Goal: Navigation & Orientation: Find specific page/section

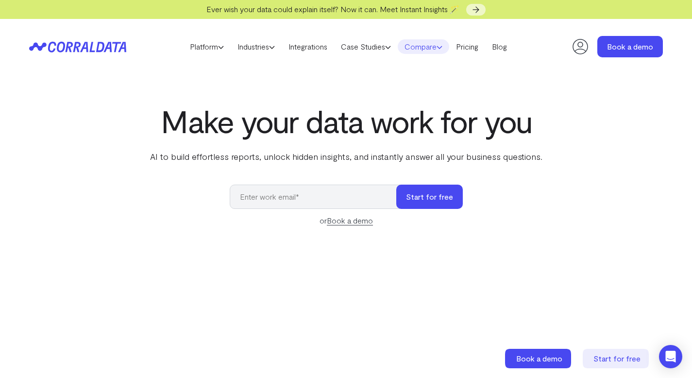
click at [440, 50] on link "Compare" at bounding box center [423, 46] width 51 height 15
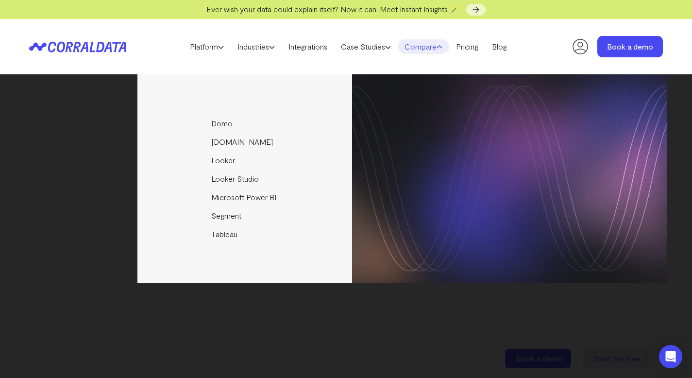
click at [527, 53] on header "Platform AI Reporting Use AI to effortlessly answer any business questions from…" at bounding box center [346, 46] width 634 height 55
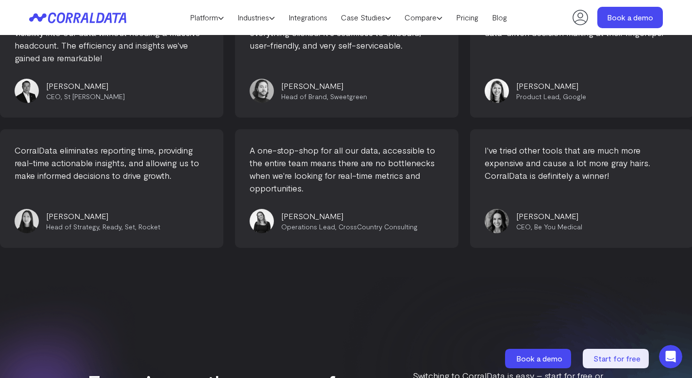
scroll to position [4047, 0]
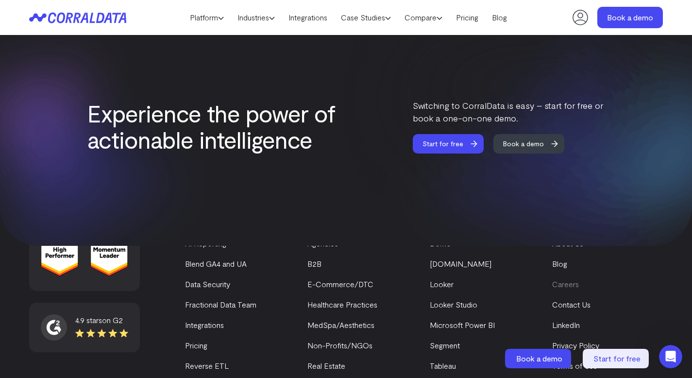
click at [574, 286] on link "Careers" at bounding box center [565, 283] width 27 height 9
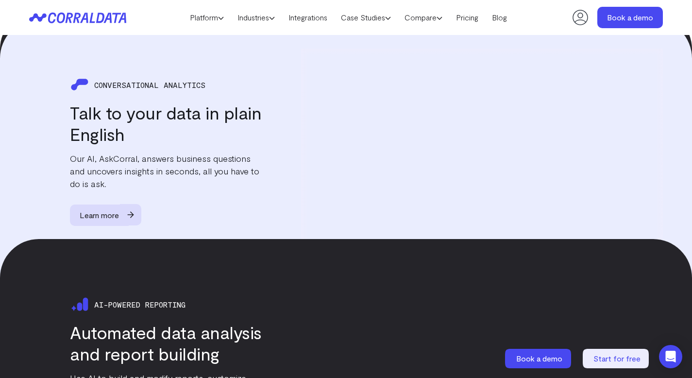
scroll to position [136, 0]
